Goal: Task Accomplishment & Management: Complete application form

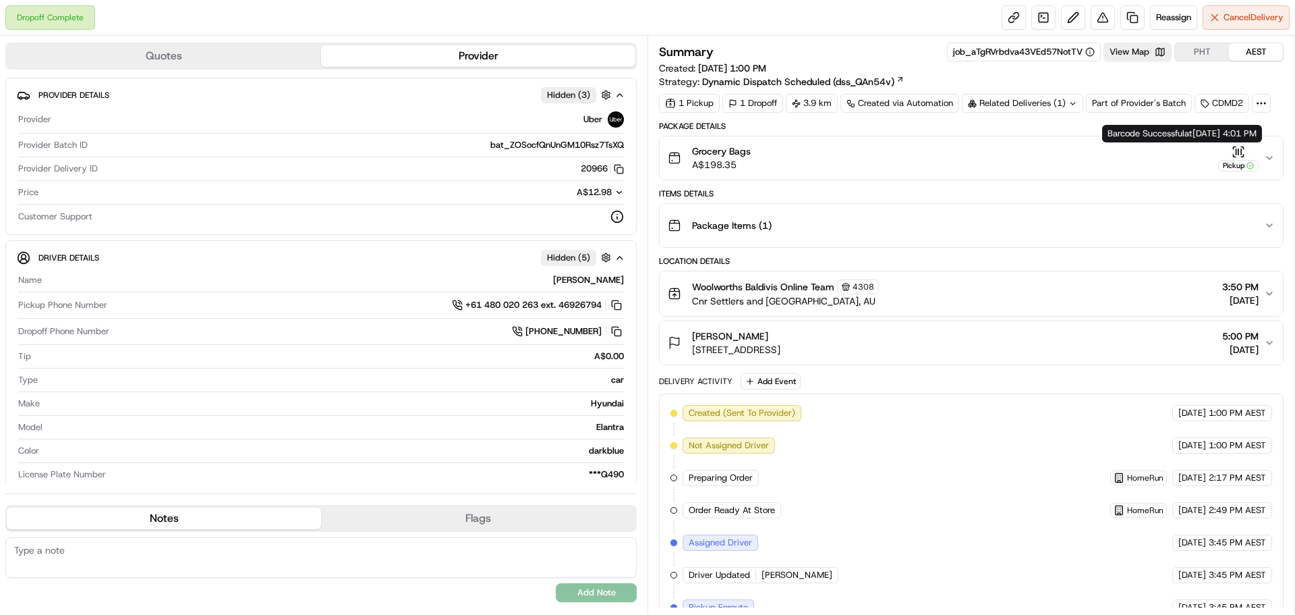
click at [1271, 152] on icon "button" at bounding box center [1269, 157] width 11 height 11
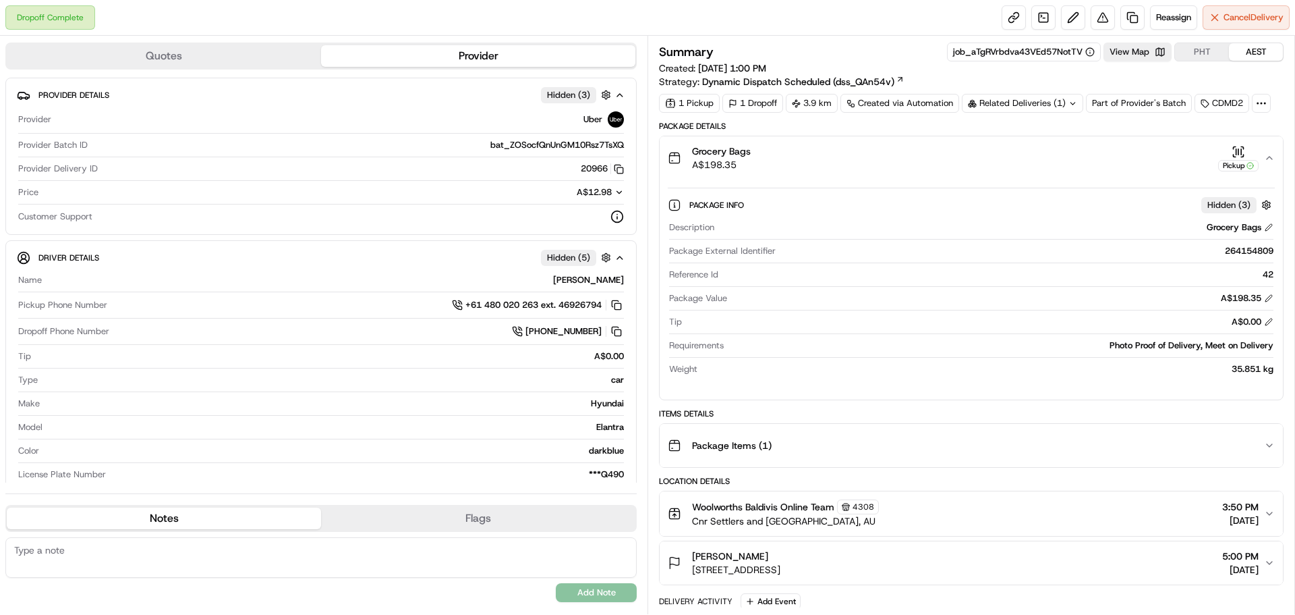
click at [1271, 152] on icon "button" at bounding box center [1269, 157] width 11 height 11
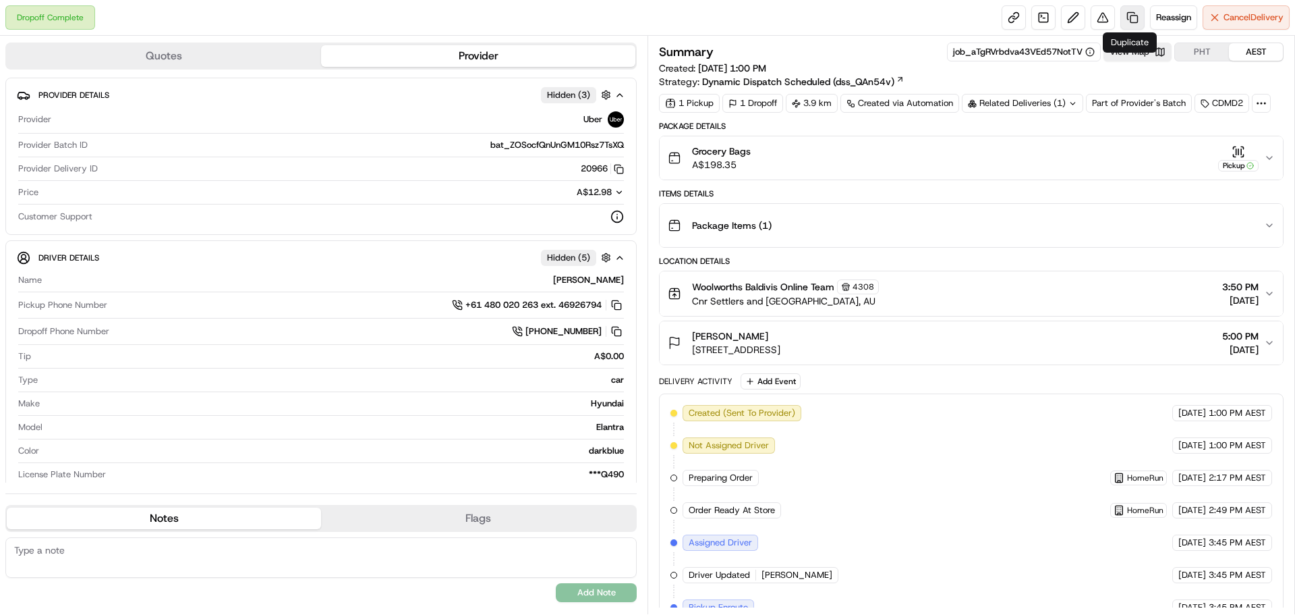
click at [1131, 20] on link at bounding box center [1133, 17] width 24 height 24
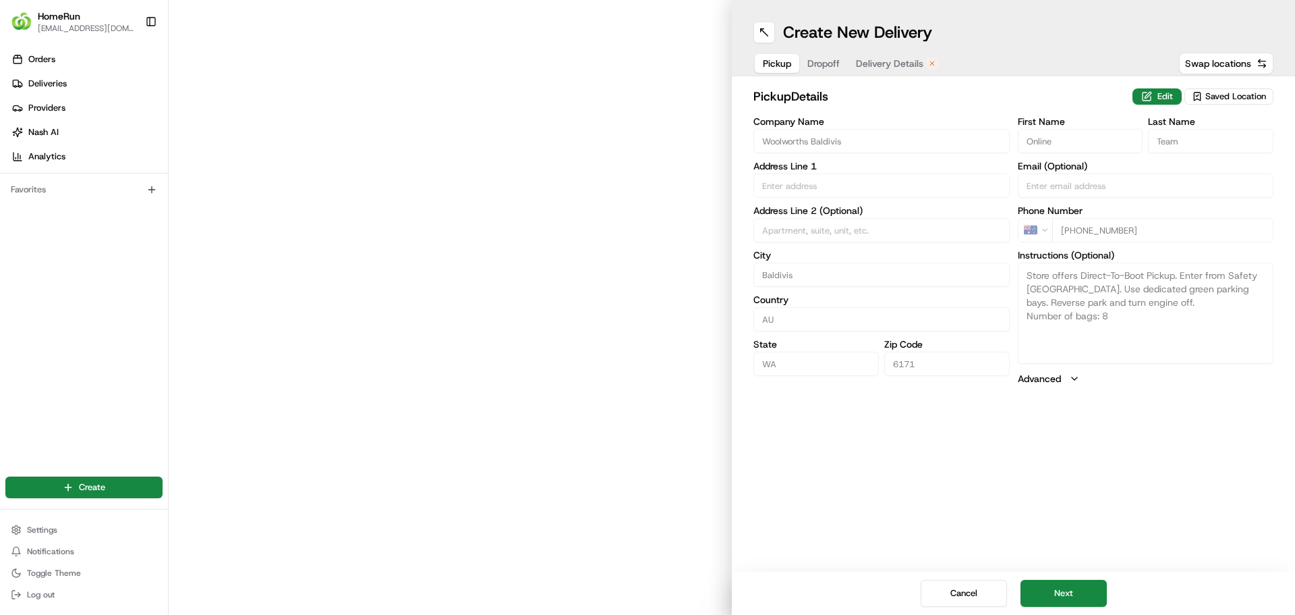
type input "Cnr Settlers and [GEOGRAPHIC_DATA]"
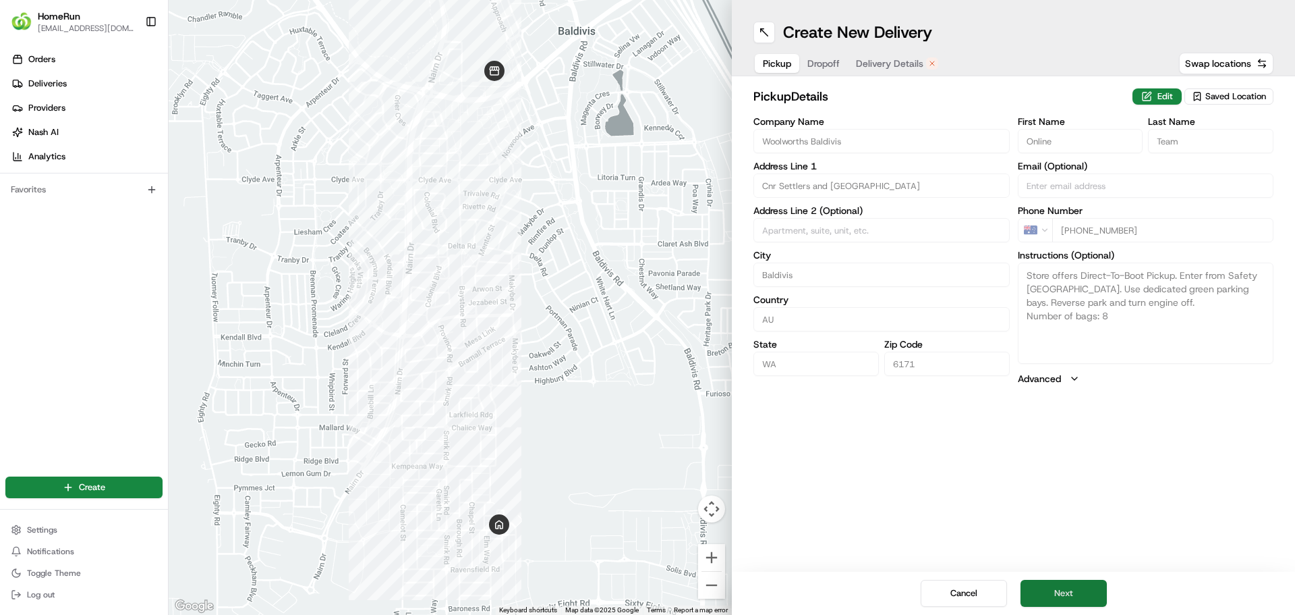
click at [1065, 598] on button "Next" at bounding box center [1064, 593] width 86 height 27
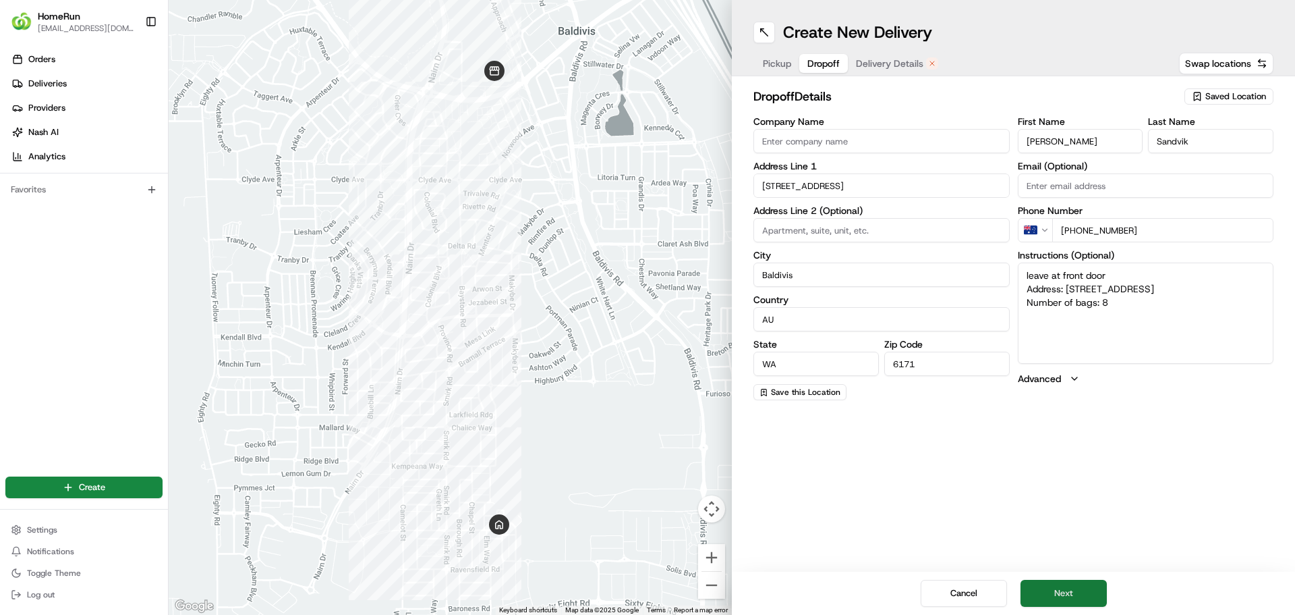
click at [1061, 590] on button "Next" at bounding box center [1064, 593] width 86 height 27
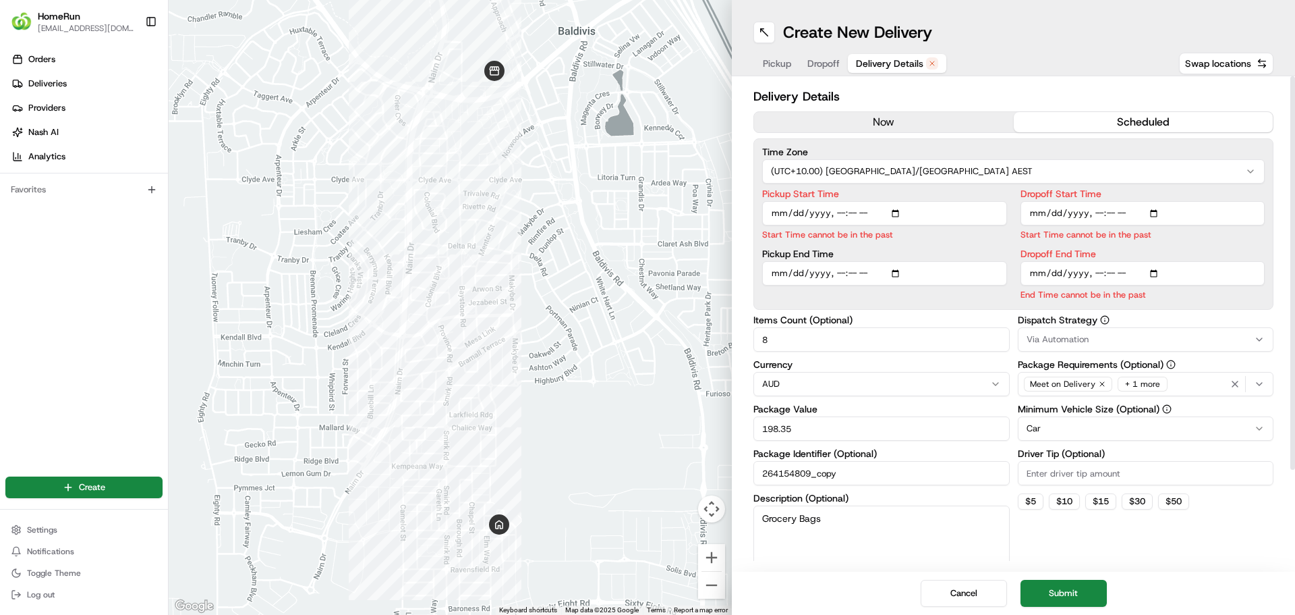
click at [841, 214] on input "Pickup Start Time" at bounding box center [884, 213] width 245 height 24
type input "[DATE]T17:10"
click at [1094, 214] on input "Dropoff Start Time" at bounding box center [1143, 213] width 245 height 24
type input "[DATE]T17:30"
click at [1110, 274] on input "Dropoff End Time" at bounding box center [1143, 273] width 245 height 24
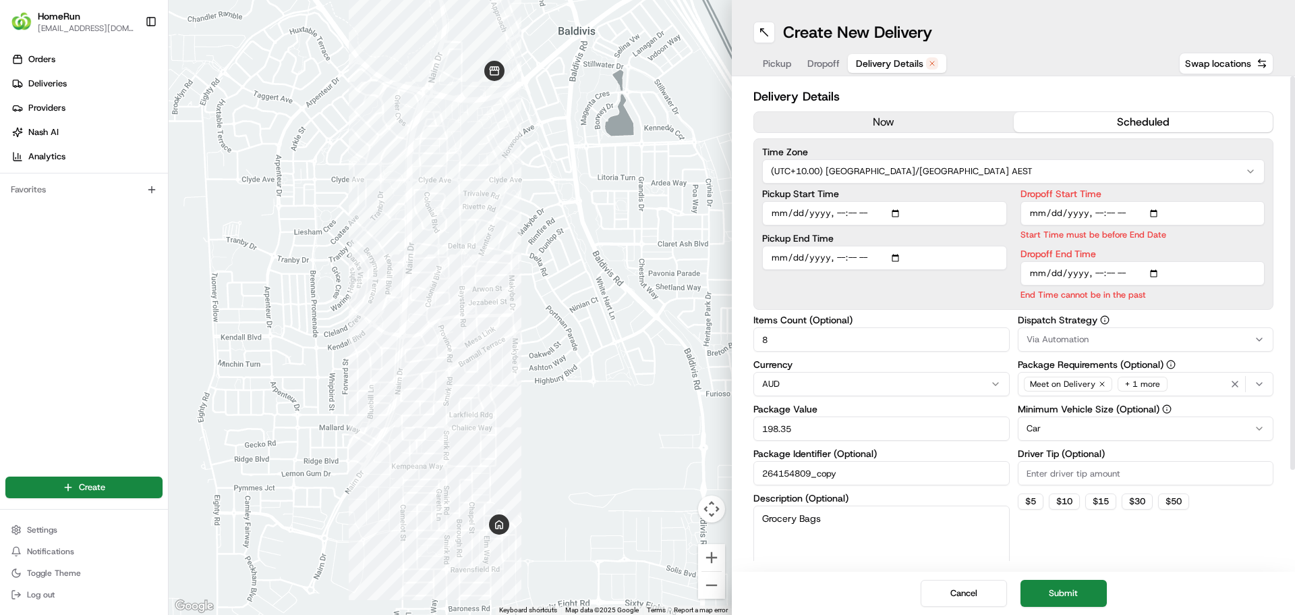
type input "[DATE]T17:35"
drag, startPoint x: 1054, startPoint y: 588, endPoint x: 1059, endPoint y: 567, distance: 20.8
click at [1052, 587] on button "Submit" at bounding box center [1064, 593] width 86 height 27
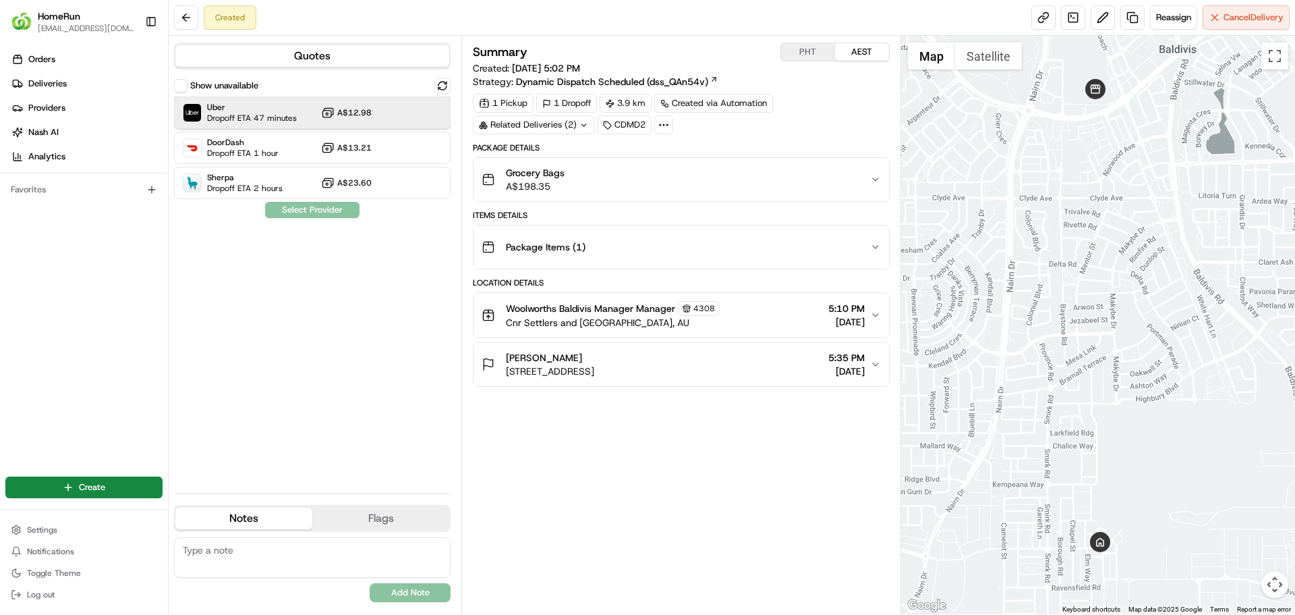
click at [279, 111] on span "Uber" at bounding box center [252, 107] width 90 height 11
click at [304, 213] on button "Assign Provider" at bounding box center [312, 210] width 96 height 16
